Goal: Task Accomplishment & Management: Use online tool/utility

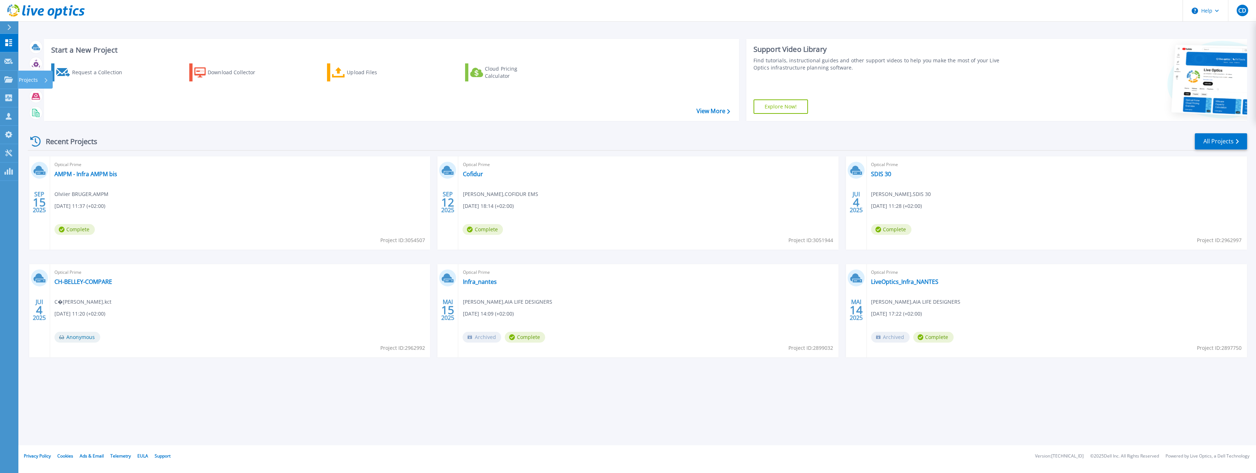
click at [19, 80] on p "Projects" at bounding box center [28, 80] width 19 height 19
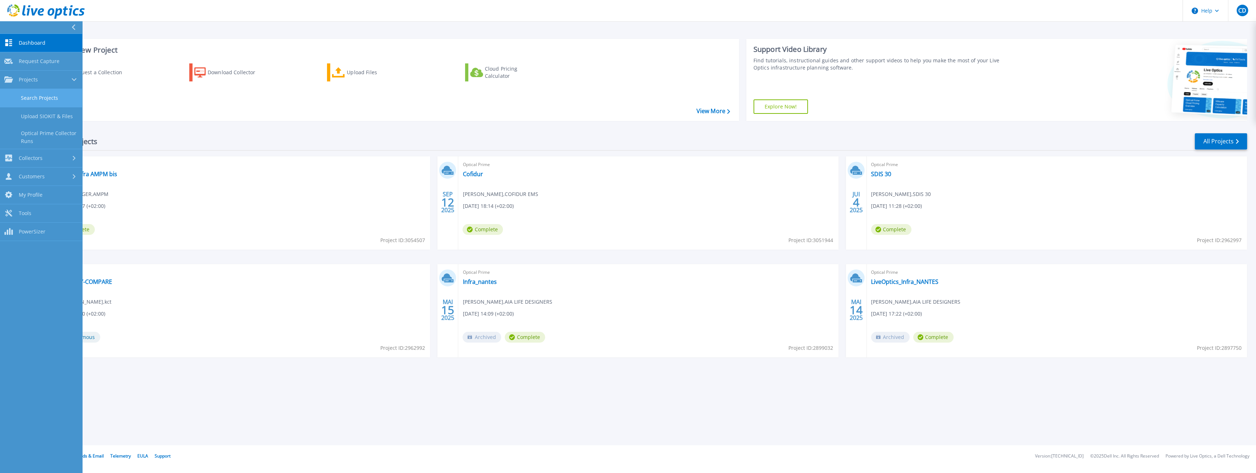
click at [52, 94] on link "Search Projects" at bounding box center [41, 98] width 82 height 18
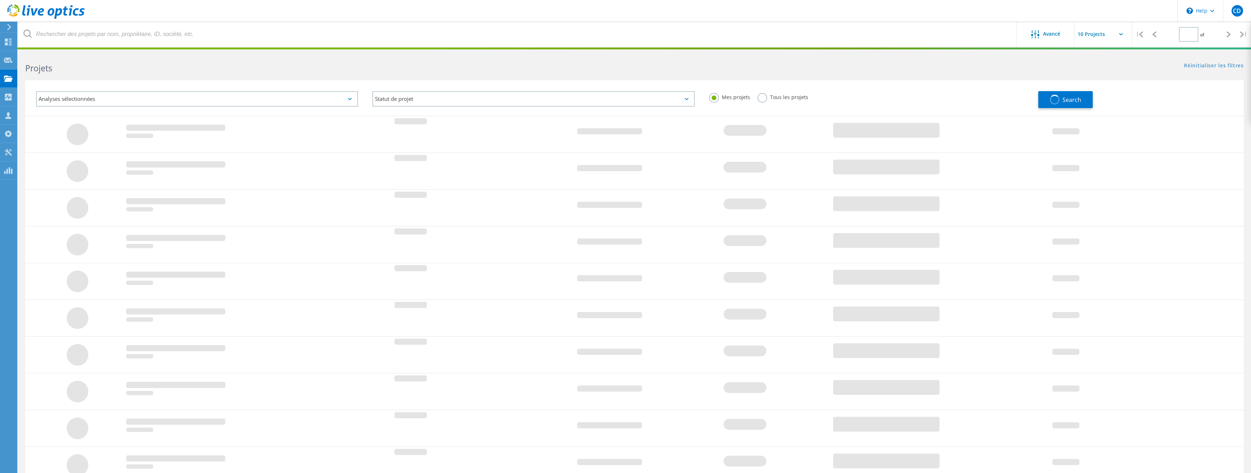
type input "1"
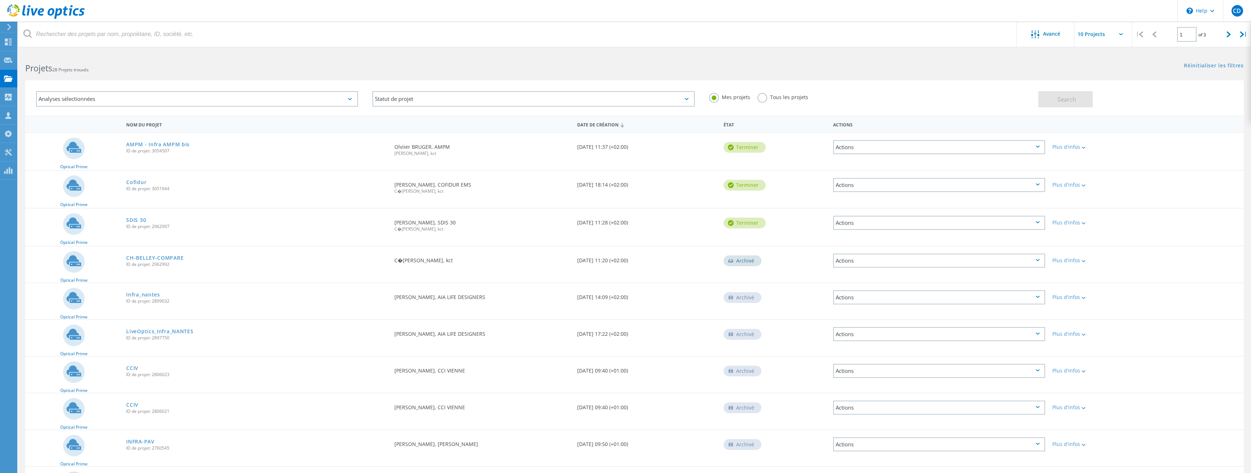
click at [765, 99] on label "Tous les projets" at bounding box center [783, 96] width 51 height 7
click at [0, 0] on input "Tous les projets" at bounding box center [0, 0] width 0 height 0
click at [1069, 95] on button "Search" at bounding box center [1065, 99] width 54 height 16
